Goal: Connect with others: Connect with others

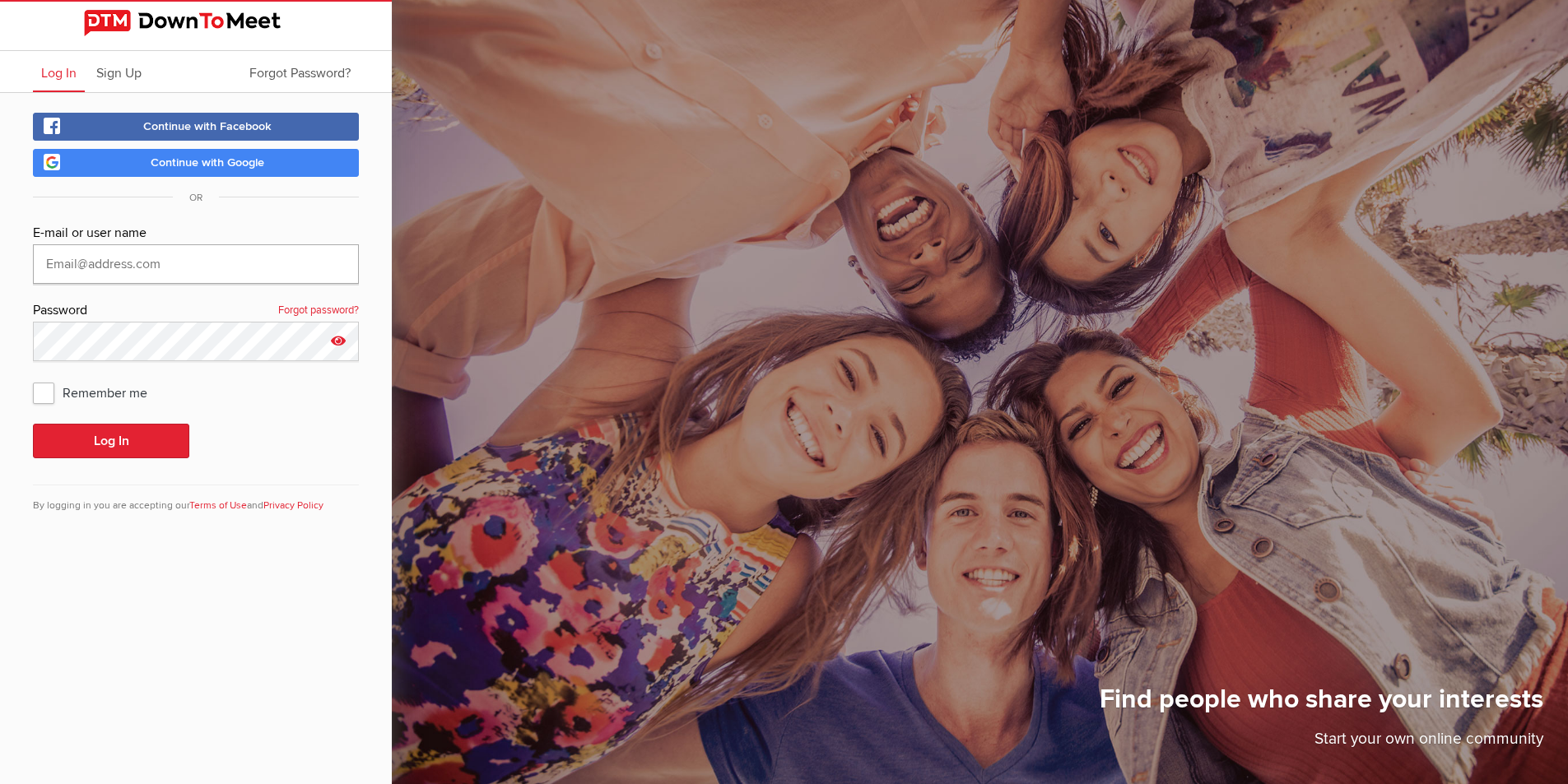
type input "[EMAIL_ADDRESS][DOMAIN_NAME]"
click at [342, 342] on icon at bounding box center [338, 340] width 24 height 38
drag, startPoint x: 337, startPoint y: 341, endPoint x: 326, endPoint y: 340, distance: 11.0
click at [335, 340] on icon at bounding box center [338, 340] width 24 height 38
click at [36, 395] on span "Remember me" at bounding box center [99, 393] width 131 height 29
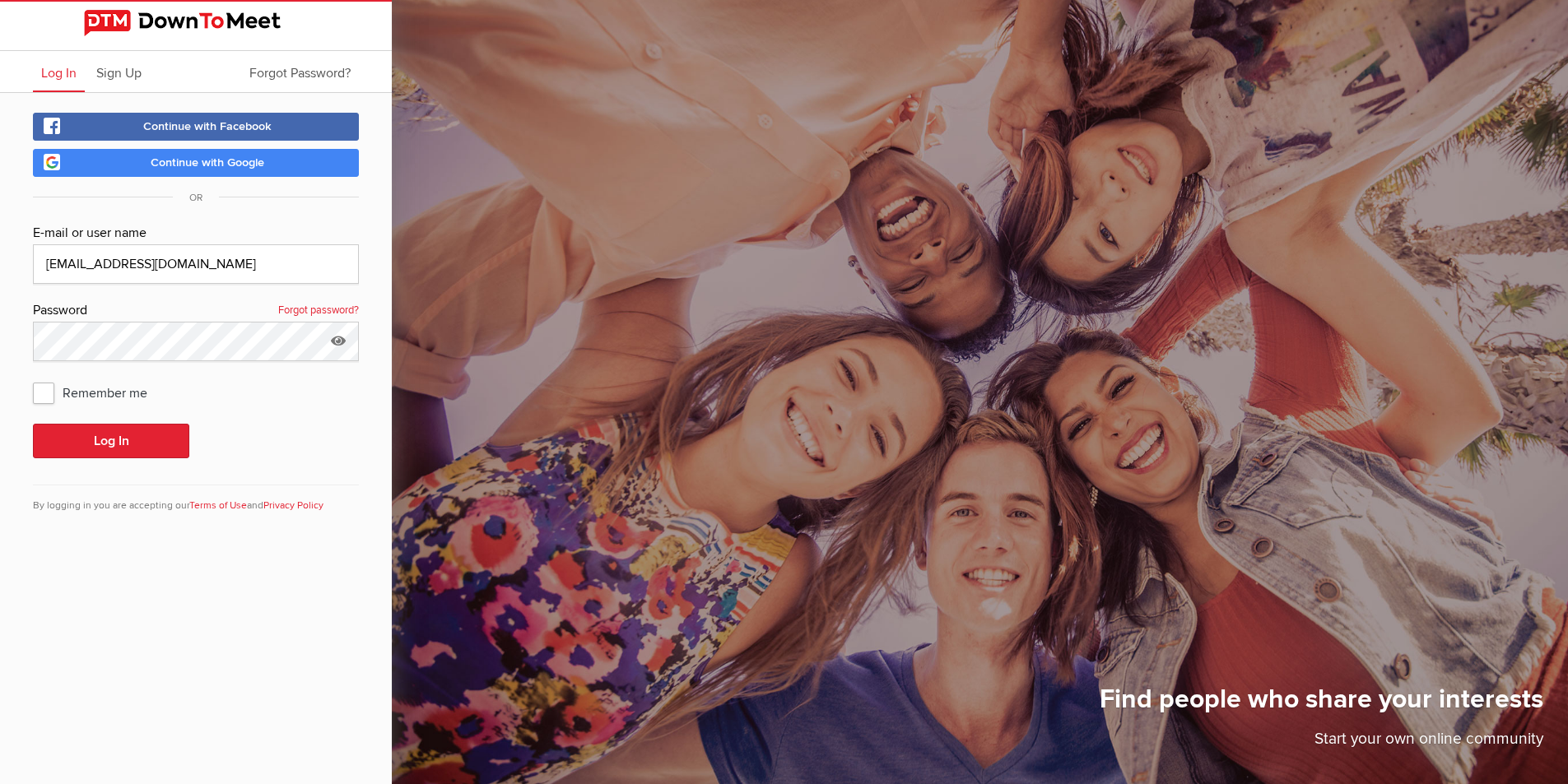
click at [33, 378] on input "Remember me" at bounding box center [32, 377] width 1 height 1
checkbox input "true"
click at [75, 427] on button "Log In" at bounding box center [112, 441] width 157 height 34
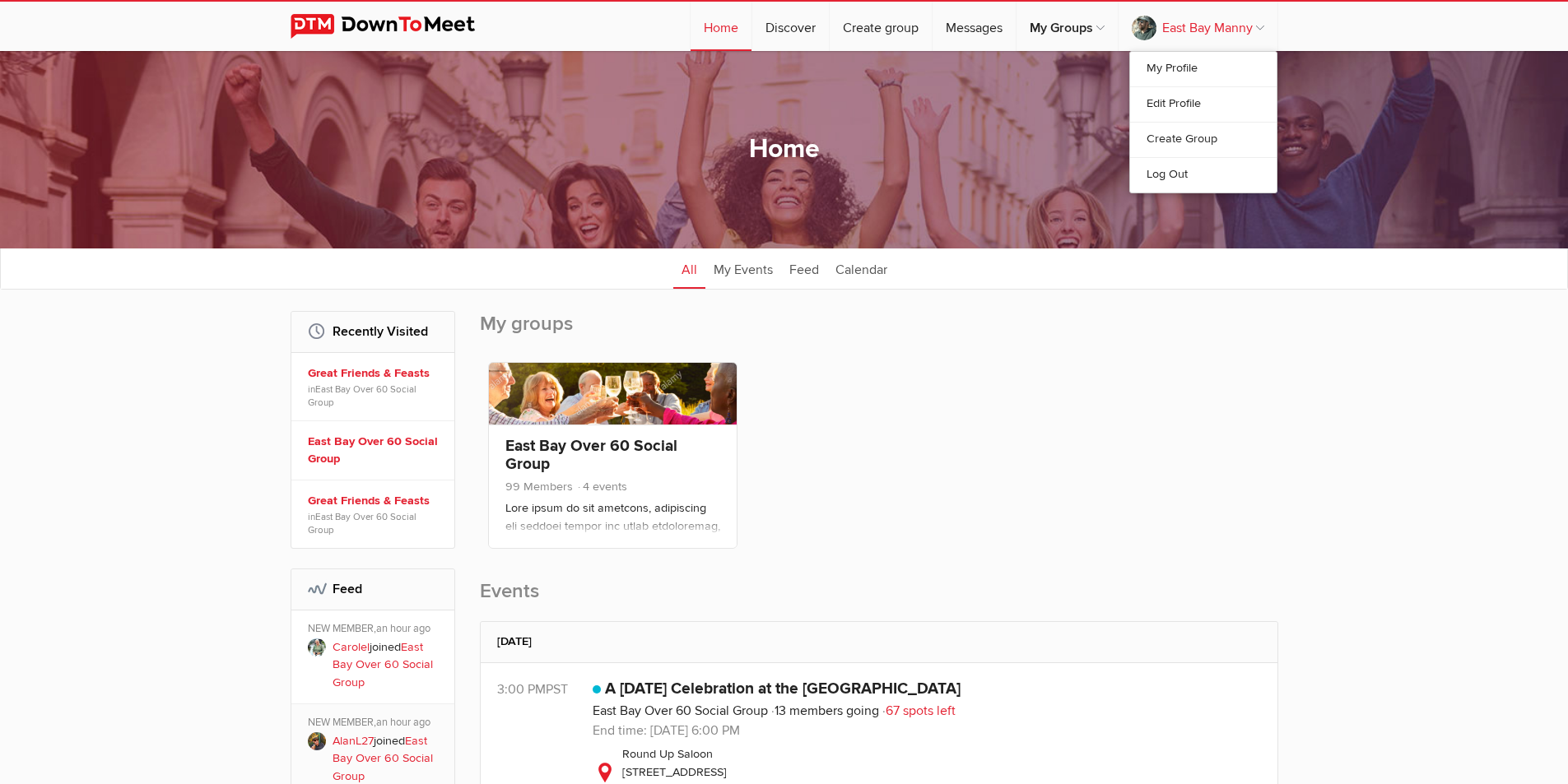
click at [1262, 26] on link "East Bay Manny" at bounding box center [1198, 26] width 159 height 49
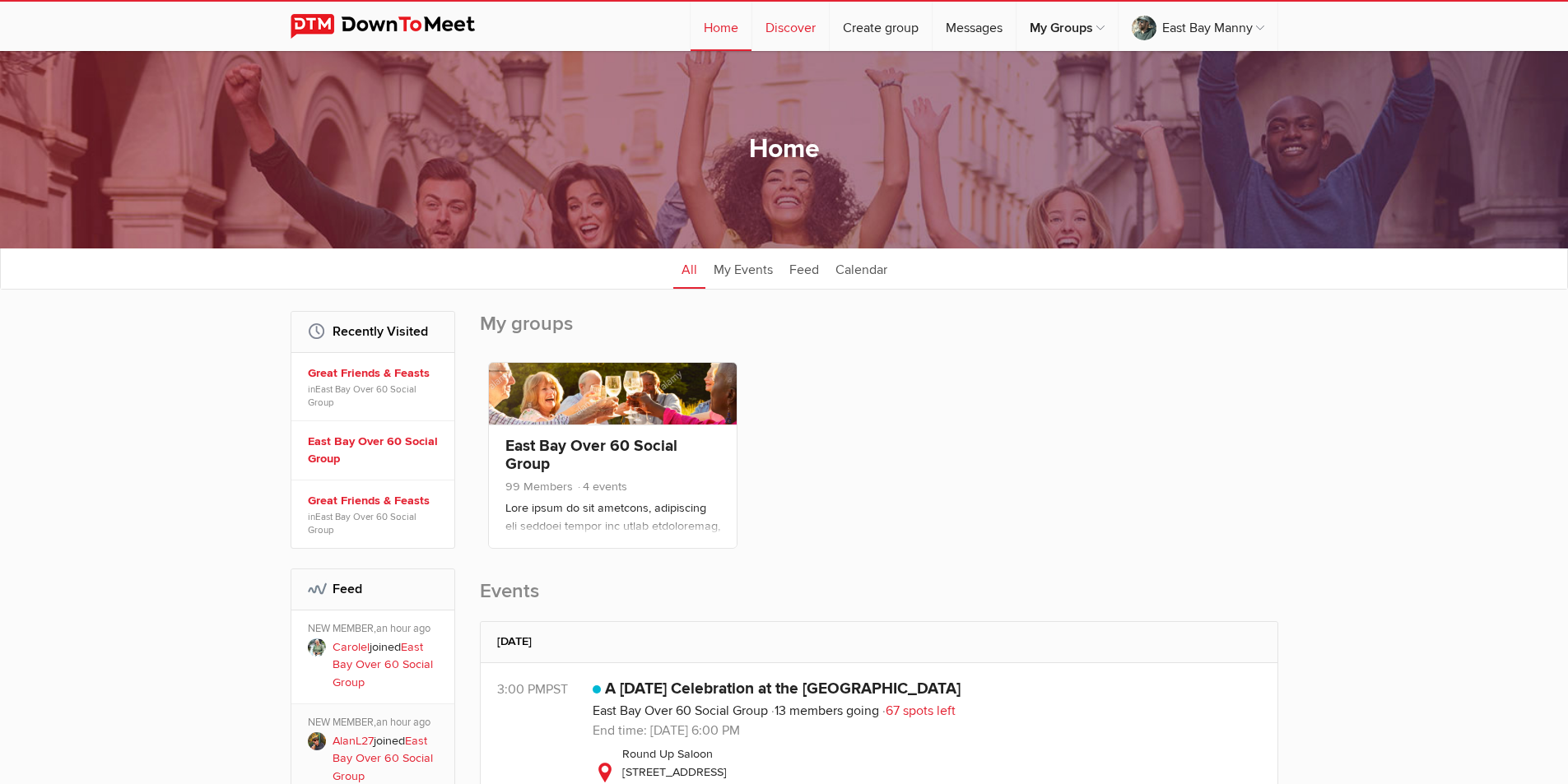
click at [784, 25] on link "Discover" at bounding box center [791, 26] width 76 height 49
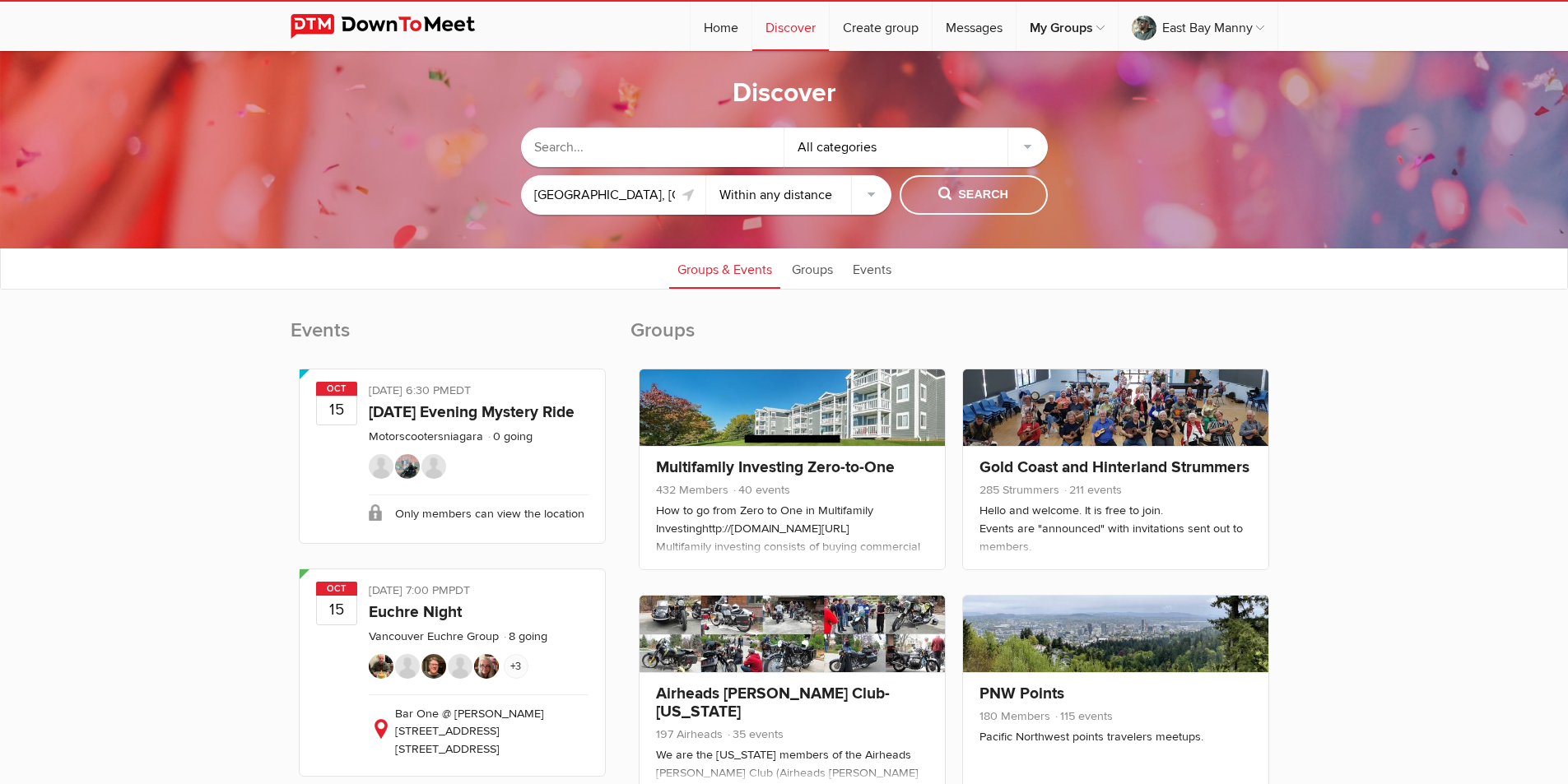
click at [872, 193] on select "Within 10 miles Within 25 miles Within 50 miles Within 100 miles Within any dis…" at bounding box center [799, 195] width 185 height 39
click at [707, 175] on select "Within 10 miles Within 25 miles Within 50 miles Within 100 miles Within any dis…" at bounding box center [799, 195] width 185 height 39
click at [955, 198] on span "Search" at bounding box center [972, 195] width 70 height 18
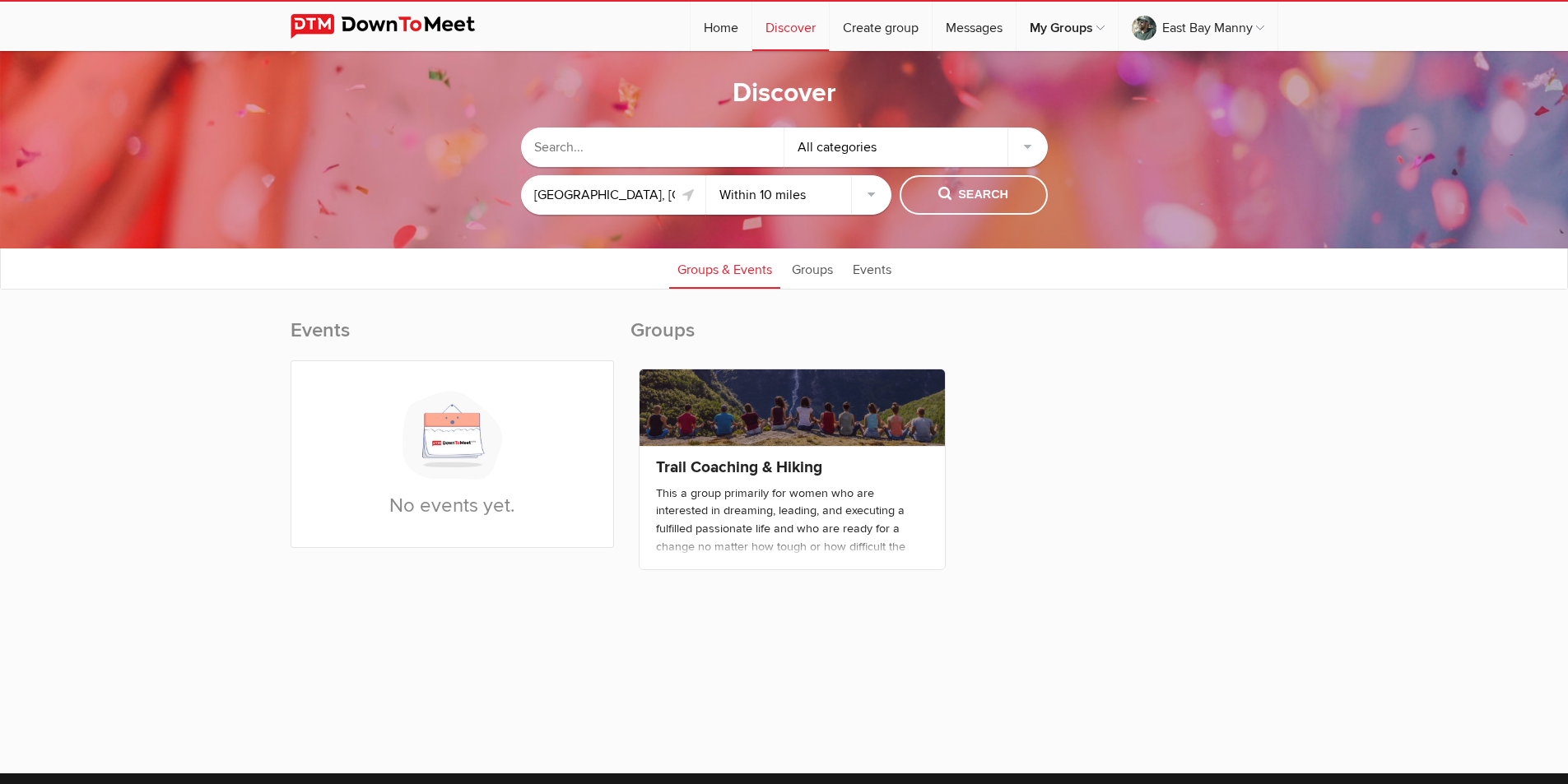
click at [866, 193] on select "Within 10 miles Within 25 miles Within 50 miles Within 100 miles Within any dis…" at bounding box center [799, 195] width 185 height 39
click at [707, 175] on select "Within 10 miles Within 25 miles Within 50 miles Within 100 miles Within any dis…" at bounding box center [799, 195] width 185 height 39
click at [953, 195] on span "Search" at bounding box center [972, 195] width 70 height 18
click at [968, 192] on span "Search" at bounding box center [972, 195] width 70 height 18
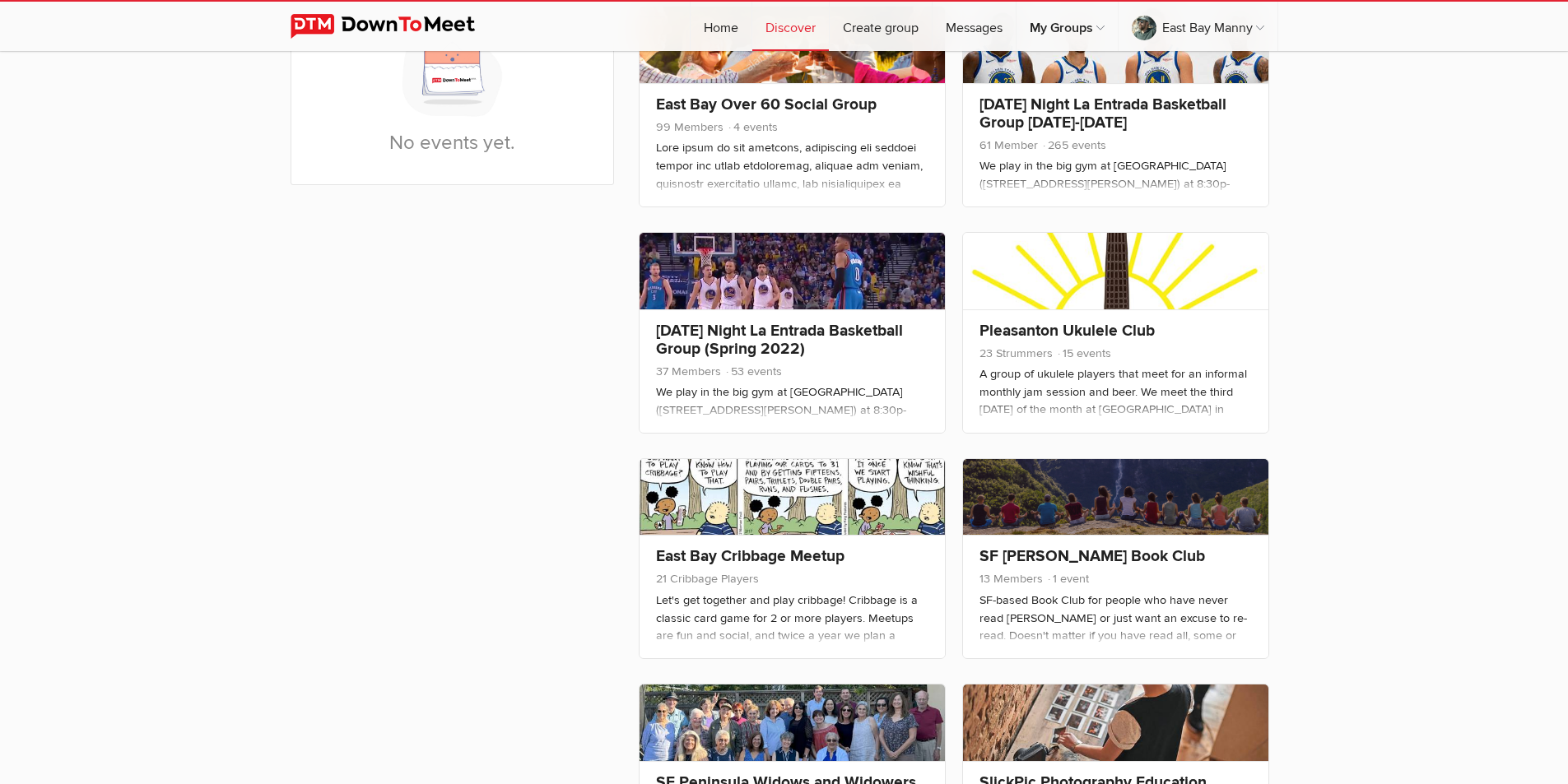
scroll to position [122, 0]
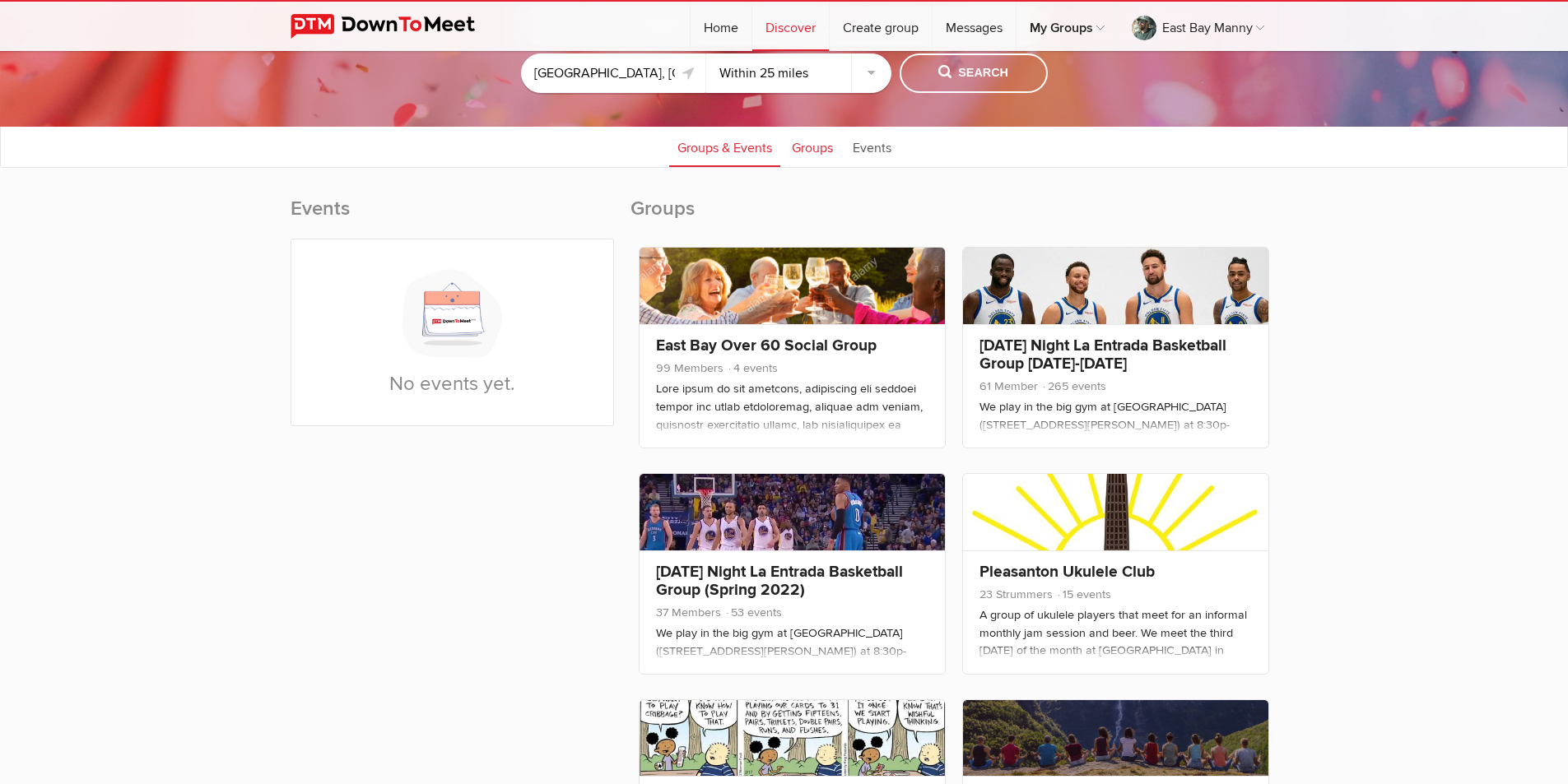
click at [821, 152] on link "Groups" at bounding box center [812, 147] width 58 height 41
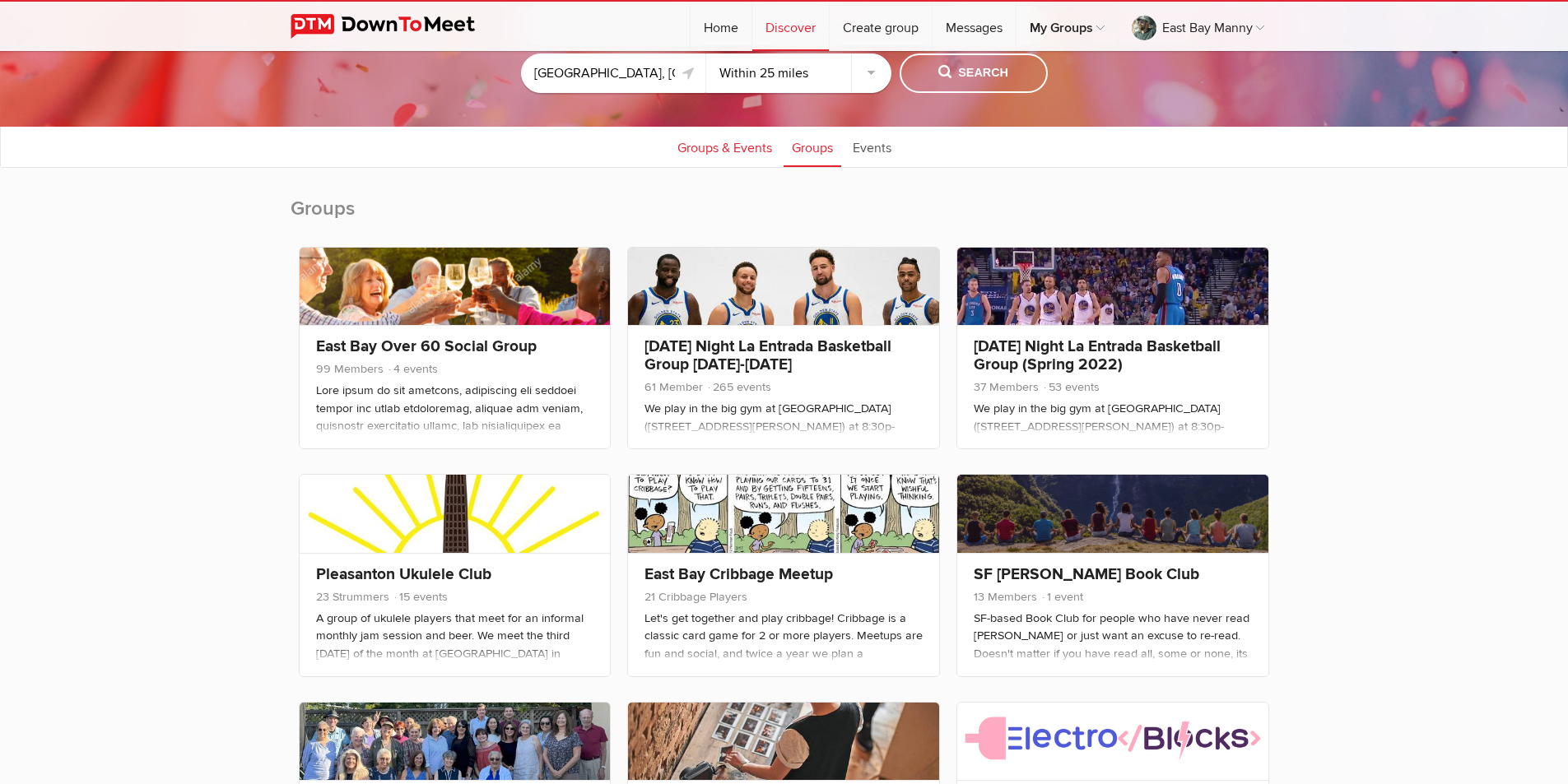
click at [717, 142] on link "Groups & Events" at bounding box center [724, 147] width 111 height 41
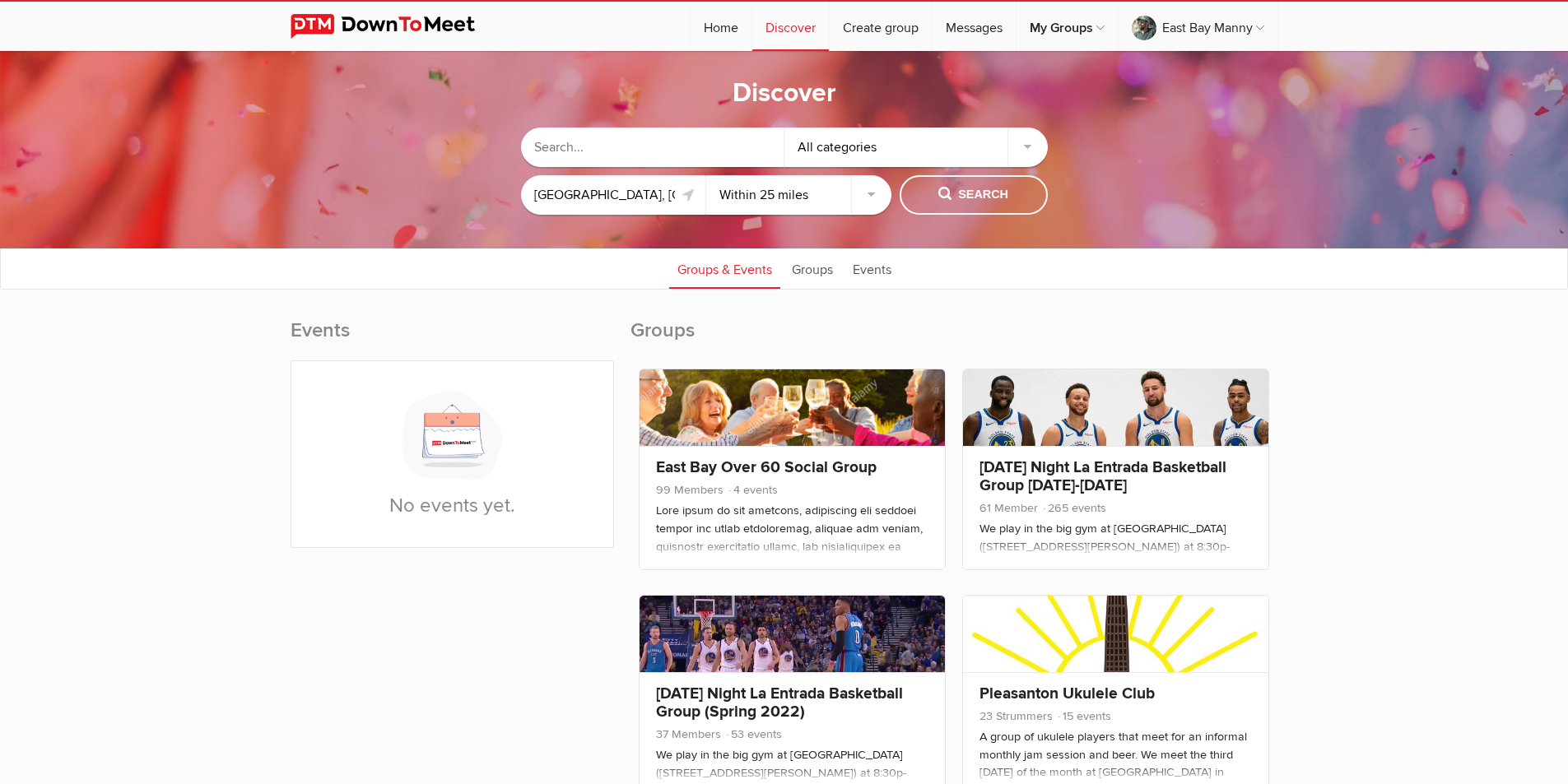
click at [873, 189] on select "Within 10 miles Within 25 miles Within 50 miles Within 100 miles Within any dis…" at bounding box center [799, 195] width 185 height 39
select select "50"
click at [707, 175] on select "Within 10 miles Within 25 miles Within 50 miles Within 100 miles Within any dis…" at bounding box center [799, 195] width 185 height 39
click at [960, 187] on span "Search" at bounding box center [972, 195] width 70 height 18
click at [981, 192] on span "Search" at bounding box center [972, 195] width 70 height 18
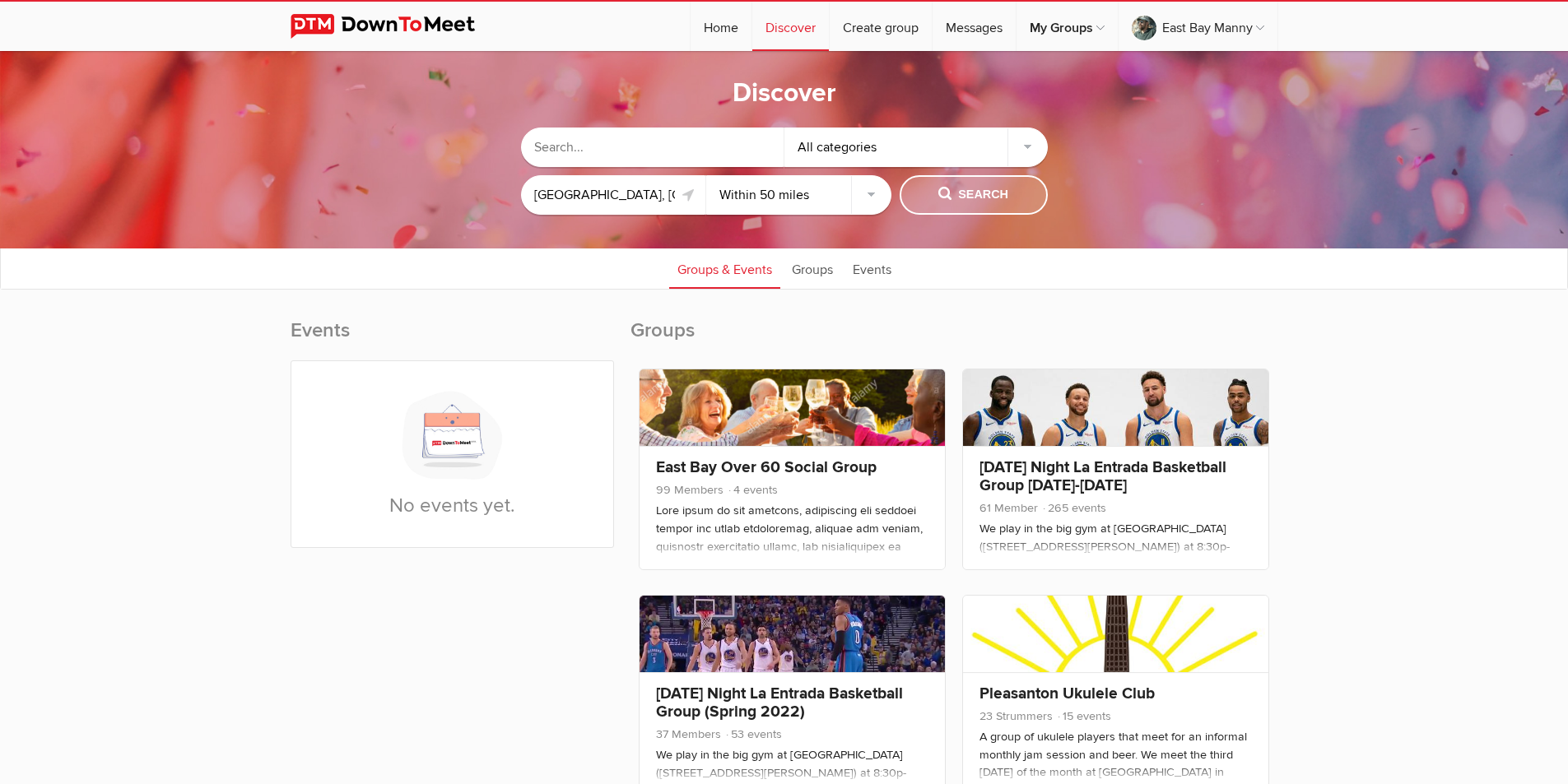
click at [928, 195] on button "Search" at bounding box center [973, 195] width 148 height 39
click at [944, 192] on span "Search" at bounding box center [972, 195] width 70 height 18
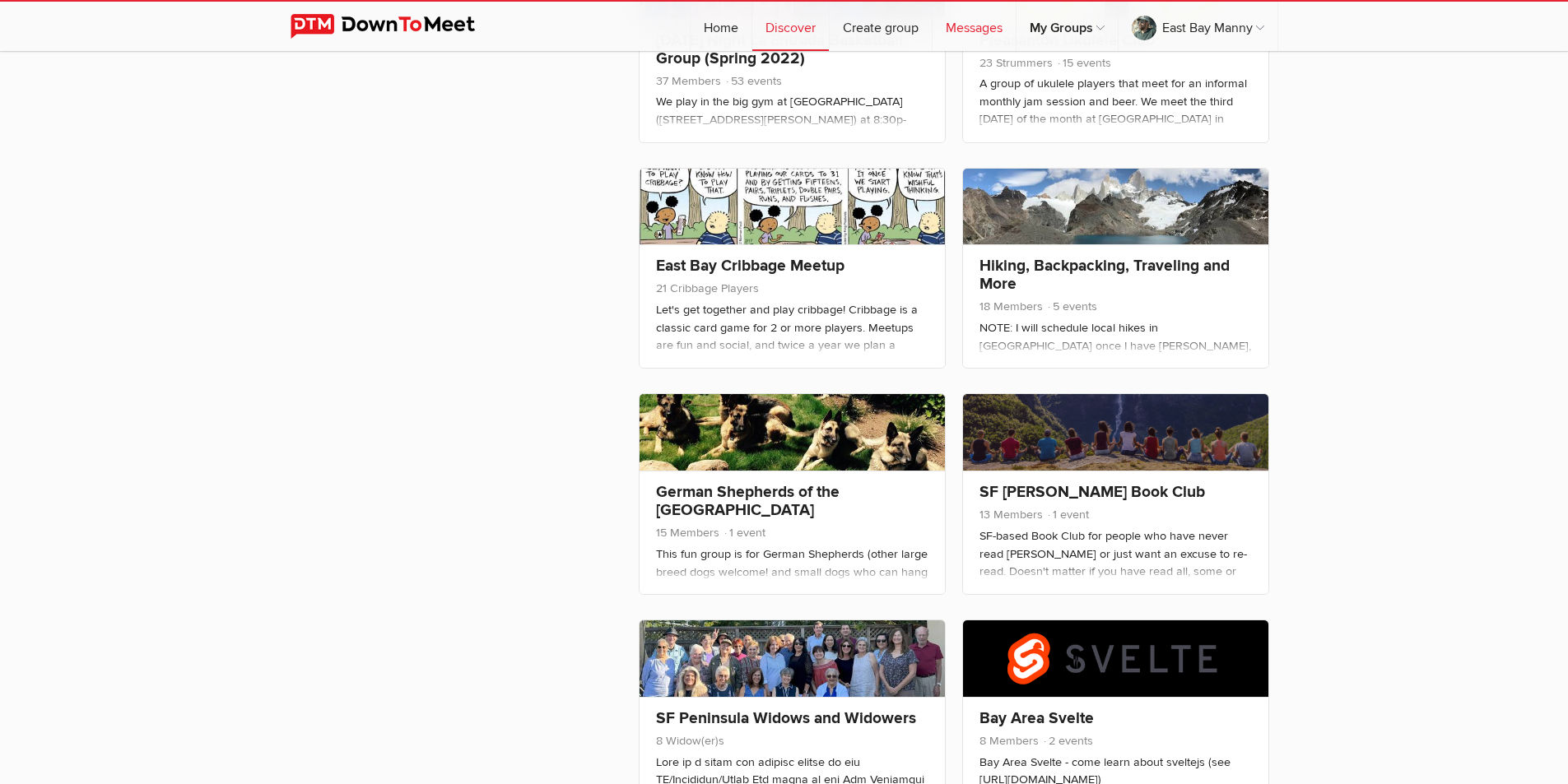
scroll to position [491, 0]
